Goal: Check status: Check status

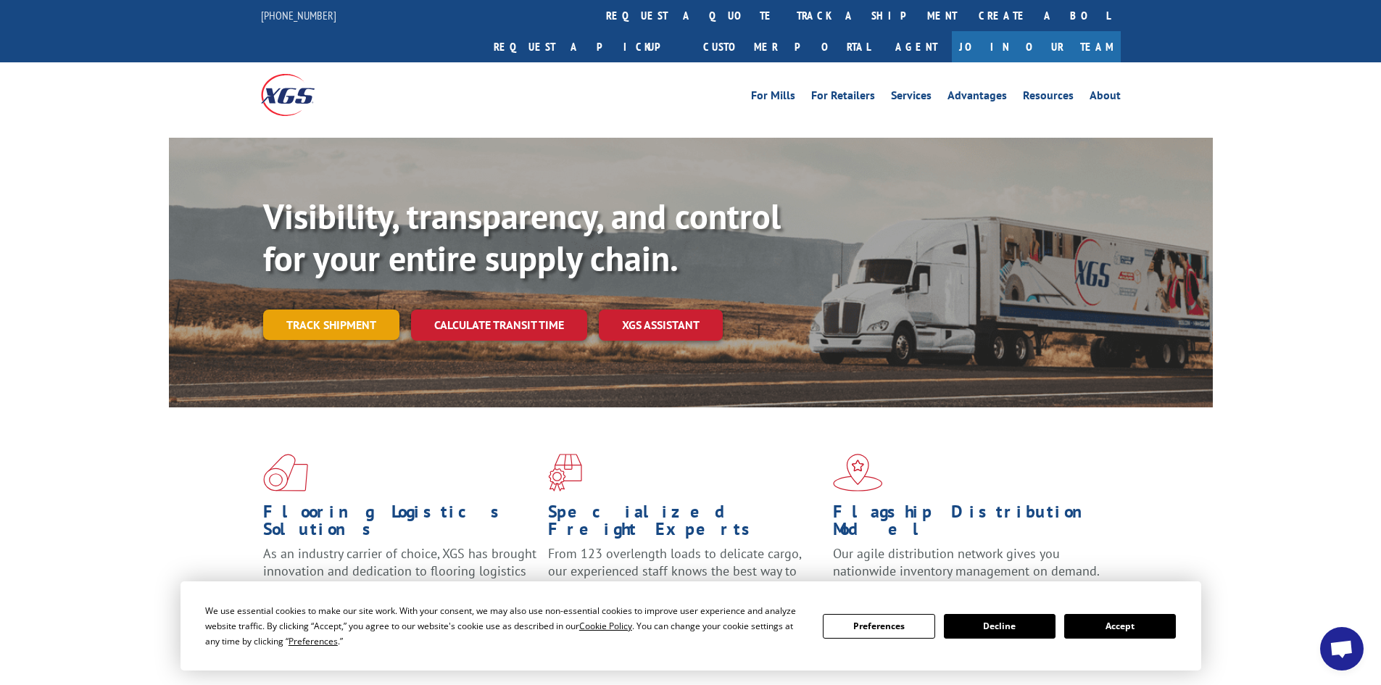
click at [368, 310] on link "Track shipment" at bounding box center [331, 325] width 136 height 30
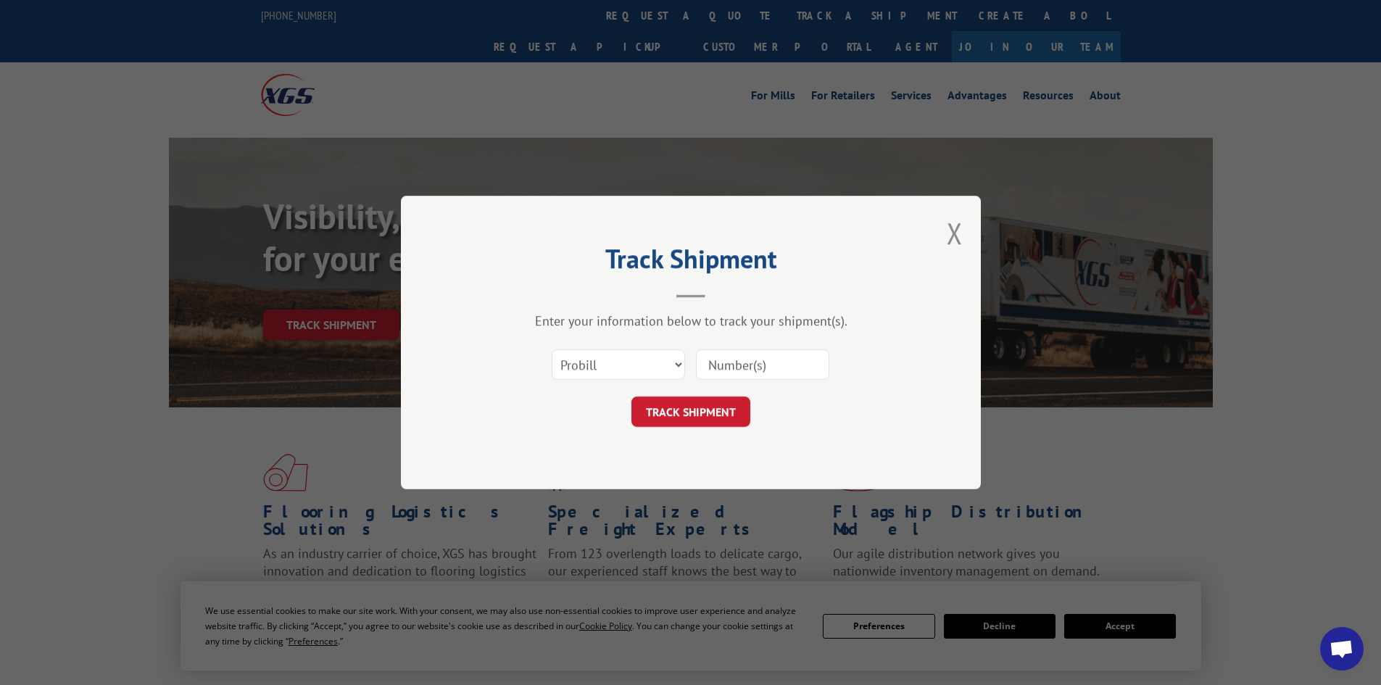
click at [749, 361] on input at bounding box center [762, 364] width 133 height 30
paste input "2839065"
type input "2839065"
click at [666, 421] on button "TRACK SHIPMENT" at bounding box center [690, 411] width 119 height 30
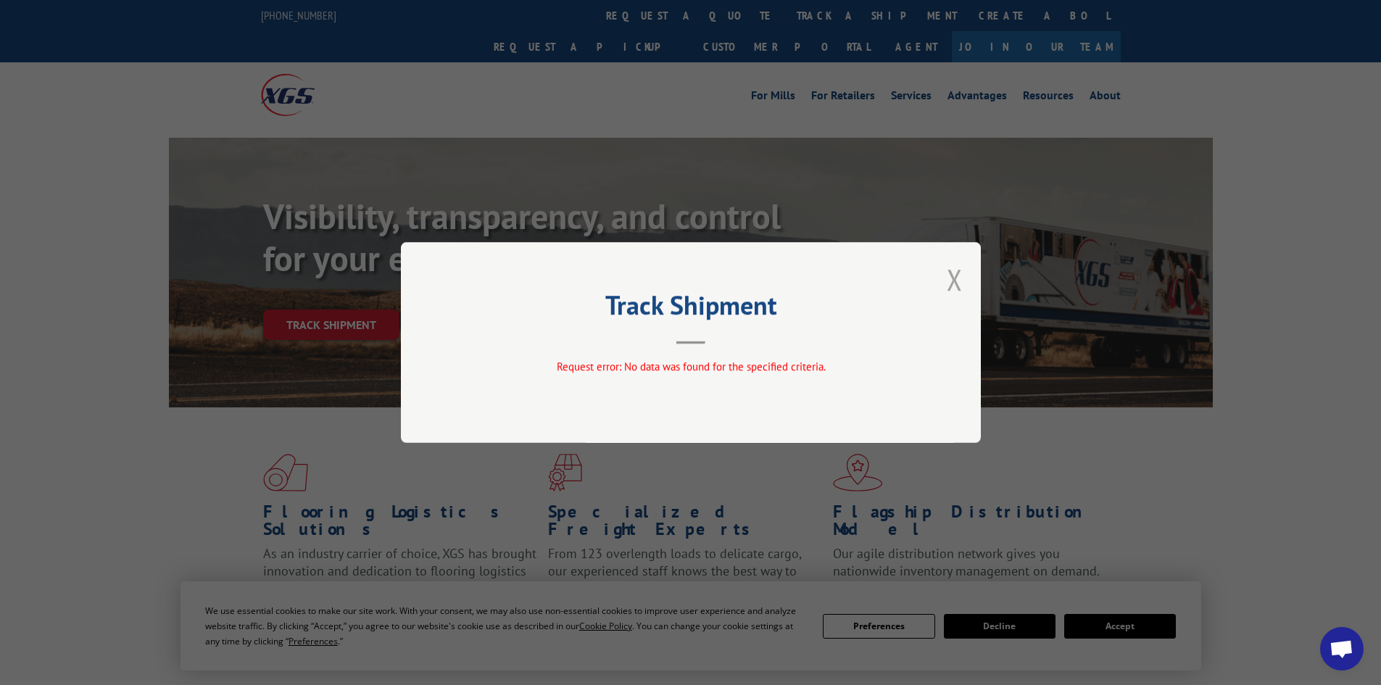
click at [962, 281] on button "Close modal" at bounding box center [955, 279] width 16 height 38
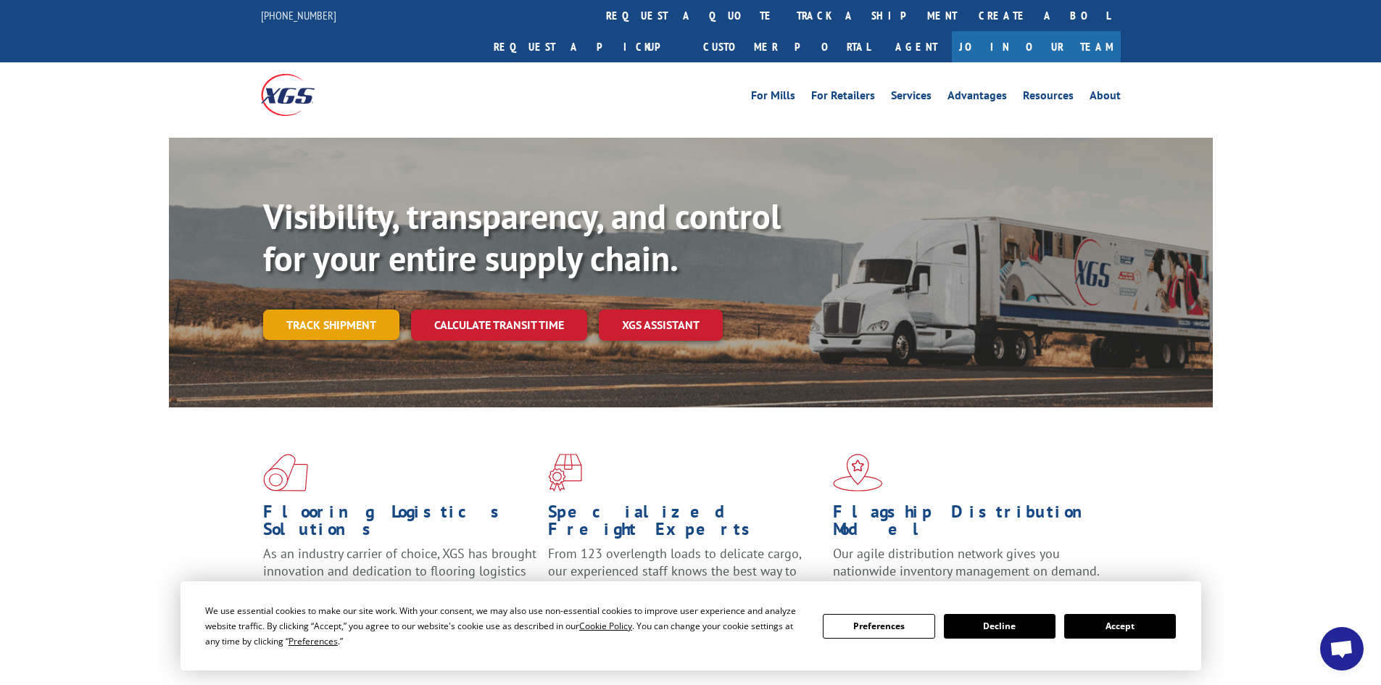
click at [366, 310] on link "Track shipment" at bounding box center [331, 325] width 136 height 30
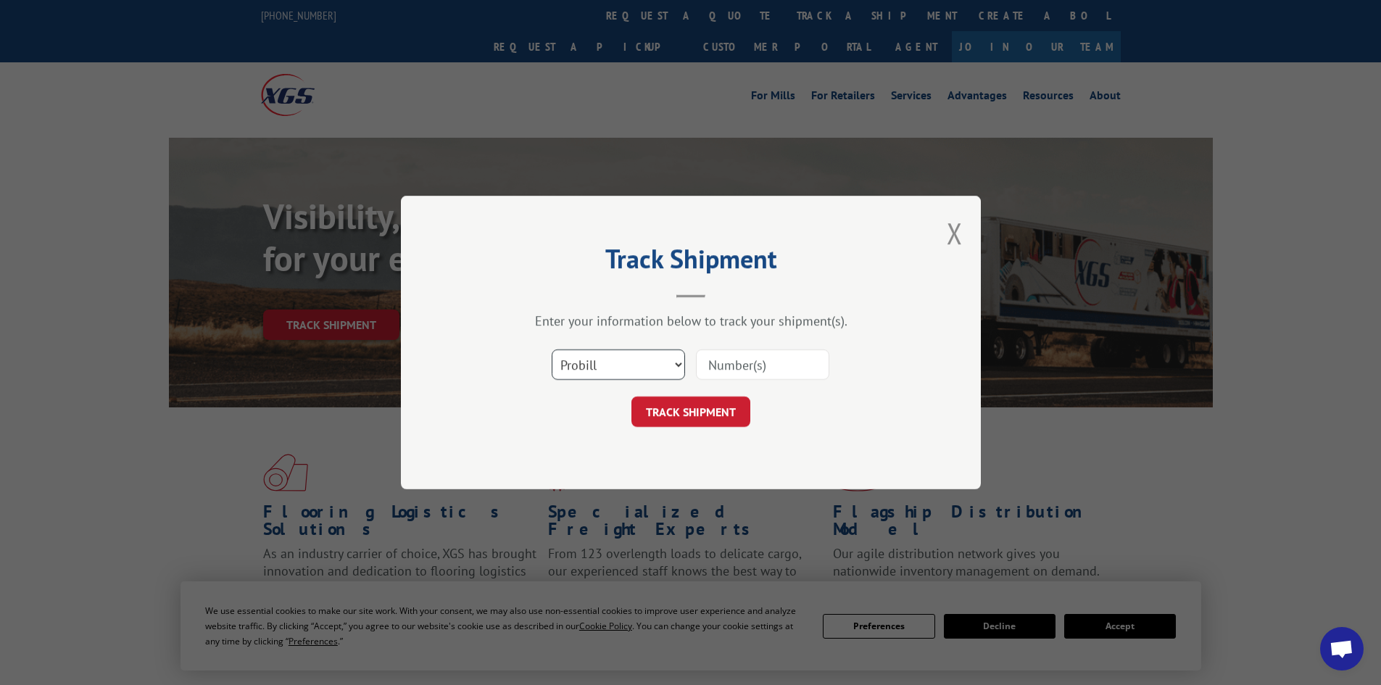
click at [631, 362] on select "Select category... Probill BOL PO" at bounding box center [618, 364] width 133 height 30
select select "bol"
click at [552, 349] on select "Select category... Probill BOL PO" at bounding box center [618, 364] width 133 height 30
click at [786, 357] on input at bounding box center [762, 364] width 133 height 30
paste input "2839065"
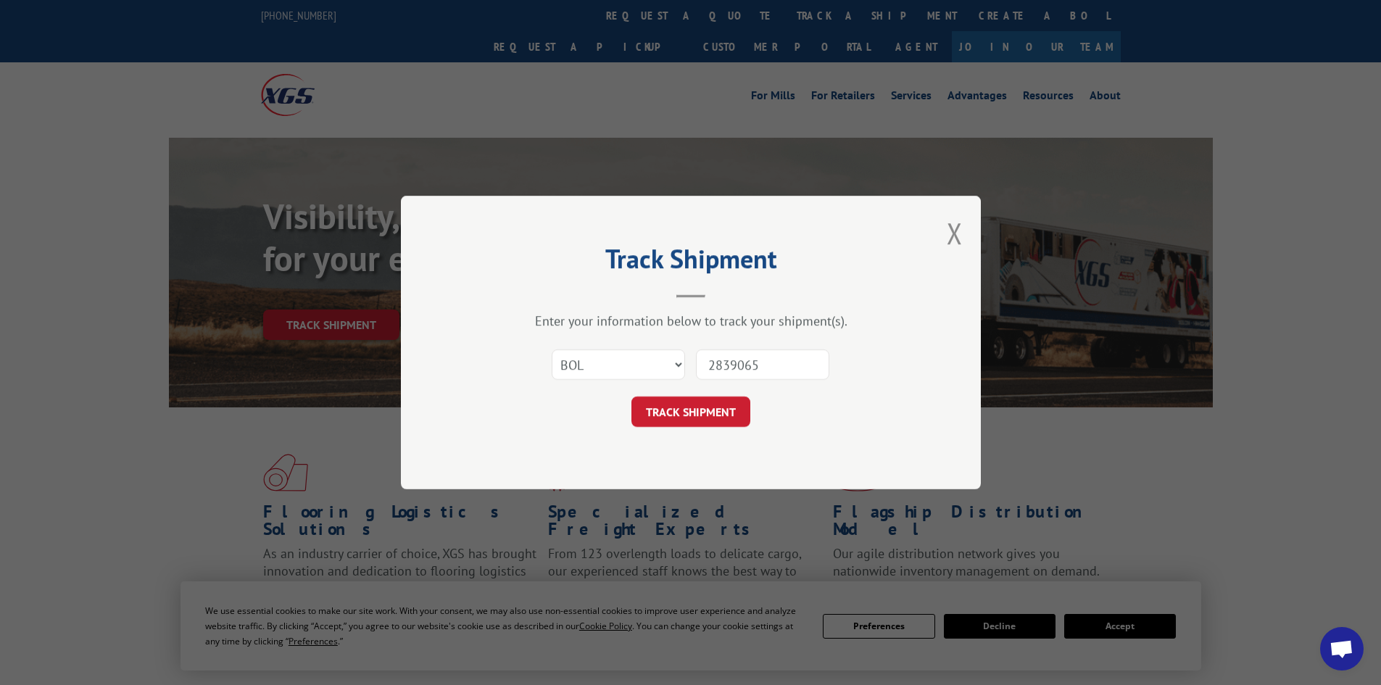
type input "2839065"
drag, startPoint x: 709, startPoint y: 391, endPoint x: 704, endPoint y: 400, distance: 10.7
click at [708, 392] on form "Select category... Probill BOL PO 2839065 TRACK SHIPMENT" at bounding box center [690, 384] width 435 height 86
click at [702, 410] on button "TRACK SHIPMENT" at bounding box center [690, 411] width 119 height 30
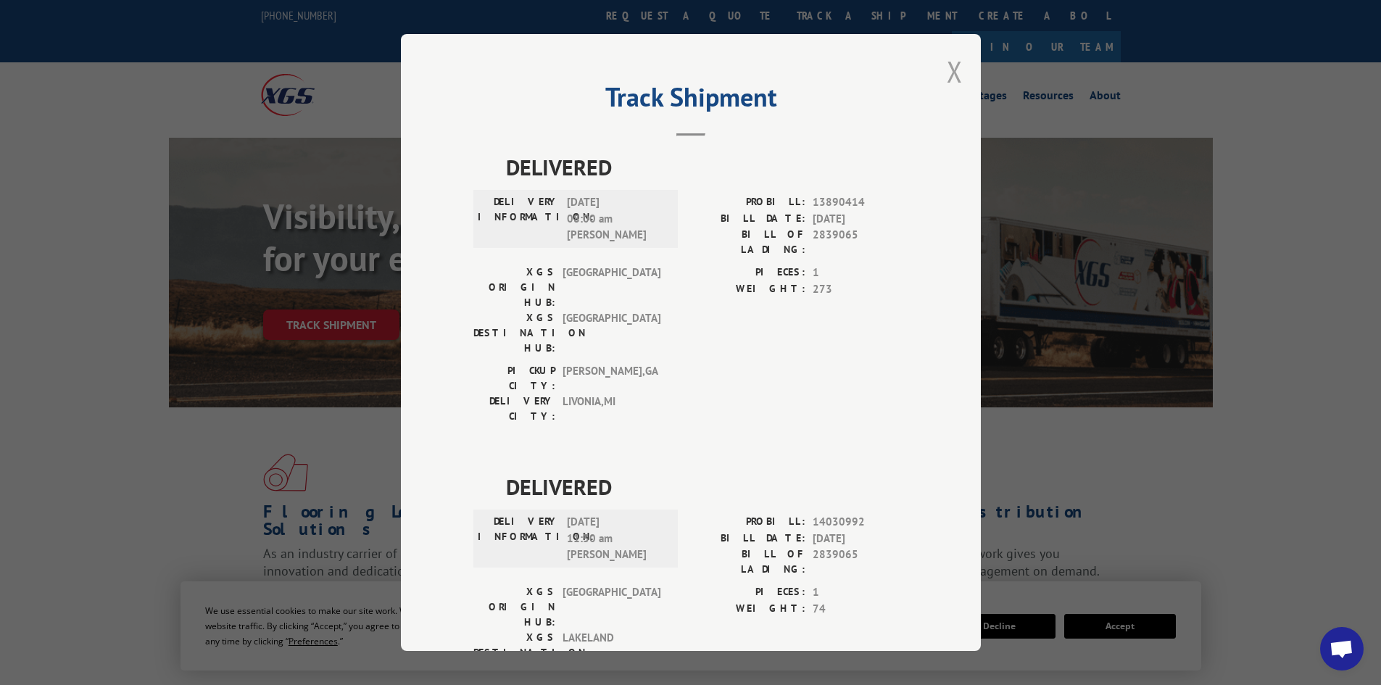
click at [947, 72] on button "Close modal" at bounding box center [955, 71] width 16 height 38
